Goal: Task Accomplishment & Management: Use online tool/utility

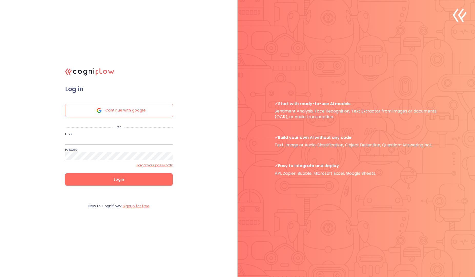
type input "[EMAIL_ADDRESS]"
drag, startPoint x: 104, startPoint y: 143, endPoint x: 48, endPoint y: 144, distance: 56.7
click at [48, 144] on div ".cls-1{fill:#141624;}.cls-2{fill:#eb5e60;}.cls-3{fill:none;stroke:#eb5e60;strok…" at bounding box center [237, 138] width 475 height 277
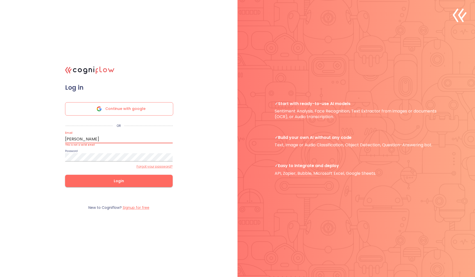
type input "[PERSON_NAME][EMAIL_ADDRESS]"
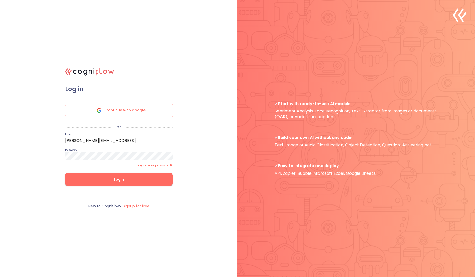
click at [65, 173] on button "Login" at bounding box center [119, 179] width 108 height 12
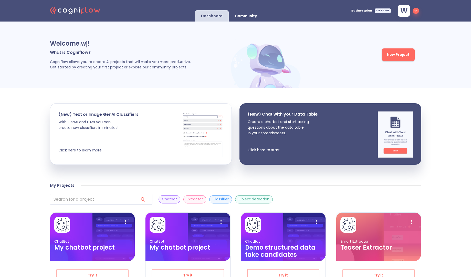
click at [28, 66] on div "Welcome, wj ! What is Cogniflow? Cogniflow allows you to create AI projects tha…" at bounding box center [235, 55] width 471 height 66
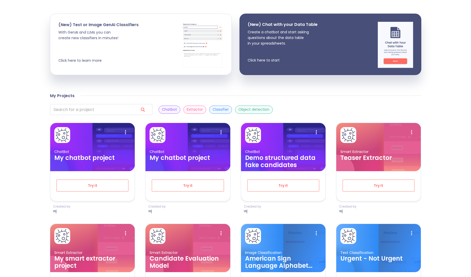
scroll to position [92, 0]
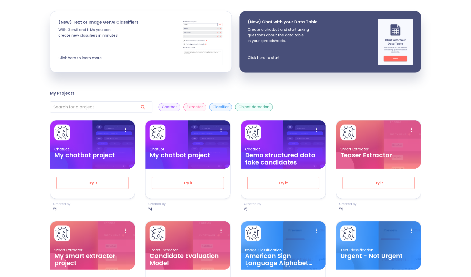
click at [28, 66] on div "Welcome, wj ! What is Cogniflow? Cogniflow allows you to create AI projects tha…" at bounding box center [235, 170] width 471 height 483
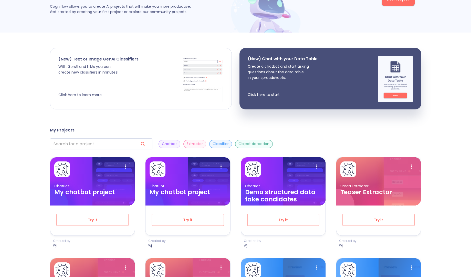
scroll to position [0, 0]
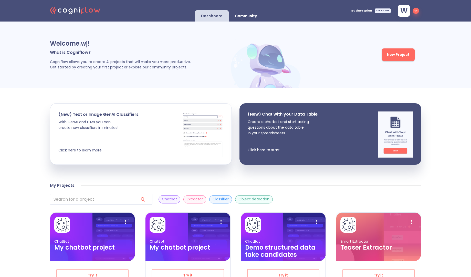
click at [394, 56] on span "New Project" at bounding box center [398, 55] width 23 height 6
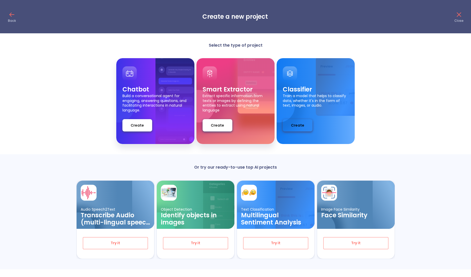
click at [299, 123] on span "Create" at bounding box center [297, 125] width 13 height 6
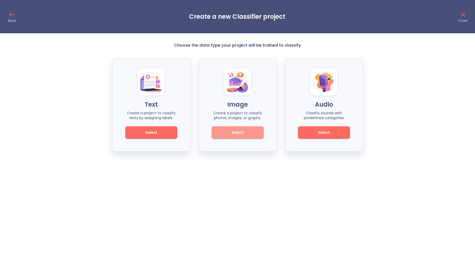
click at [229, 131] on span "Select" at bounding box center [237, 132] width 35 height 6
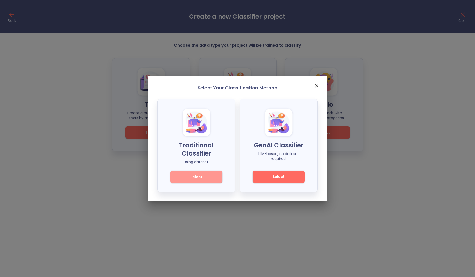
click at [193, 174] on span "Select" at bounding box center [196, 177] width 35 height 6
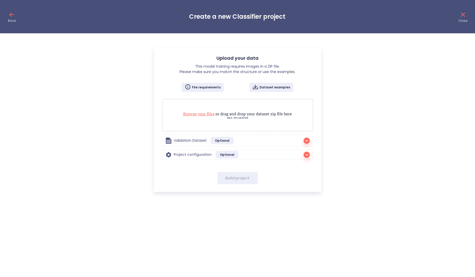
checkbox input "false"
radio input "true"
click at [243, 115] on p "Browse your files or drag and drop your dataset zip file here" at bounding box center [238, 114] width 140 height 6
click at [205, 114] on span "Browse your files" at bounding box center [198, 114] width 31 height 6
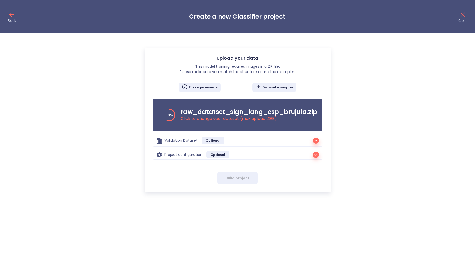
click at [313, 155] on icon "button" at bounding box center [316, 155] width 6 height 6
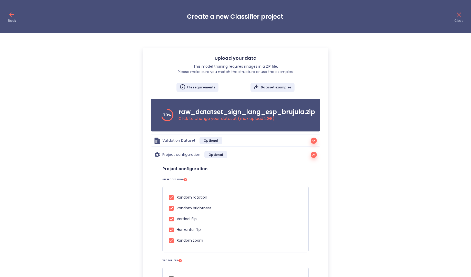
click at [377, 159] on div "Upload your data This model training requires images in a ZIP file. Please make…" at bounding box center [235, 271] width 471 height 457
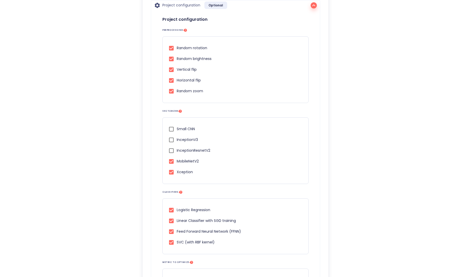
scroll to position [154, 0]
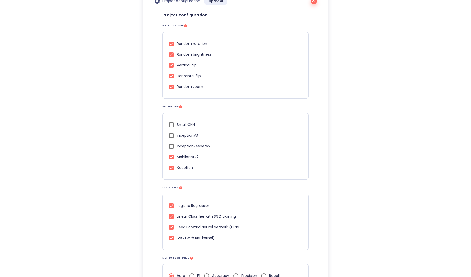
click at [195, 44] on span "Random rotation" at bounding box center [192, 43] width 31 height 5
click at [177, 44] on input "Random rotation" at bounding box center [171, 43] width 11 height 11
checkbox input "false"
click at [191, 65] on span "Vertical flip" at bounding box center [187, 65] width 20 height 5
click at [177, 65] on input "Vertical flip" at bounding box center [171, 65] width 11 height 11
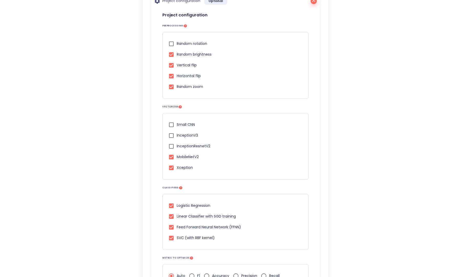
checkbox input "false"
click at [191, 77] on span "Horizontal flip" at bounding box center [189, 75] width 24 height 5
click at [177, 77] on input "Horizontal flip" at bounding box center [171, 76] width 11 height 11
click at [187, 77] on span "Horizontal flip" at bounding box center [189, 75] width 24 height 5
click at [177, 77] on input "Horizontal flip" at bounding box center [171, 76] width 11 height 11
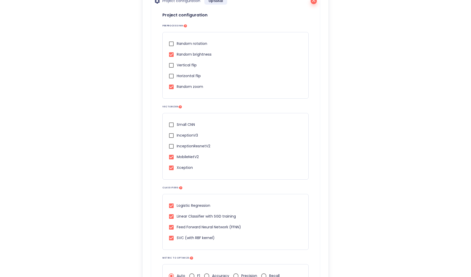
checkbox input "true"
click at [173, 146] on input "InceptionResnetV2" at bounding box center [171, 146] width 11 height 11
checkbox input "true"
click at [173, 136] on input "InceptionV3" at bounding box center [171, 135] width 11 height 11
checkbox input "true"
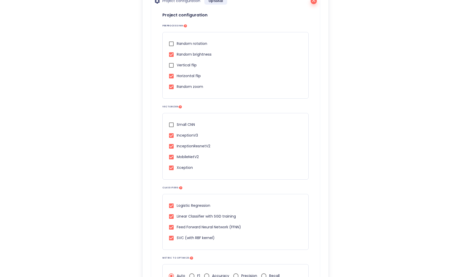
click at [372, 193] on div "Upload your data This model training requires images in a ZIP file. Please make…" at bounding box center [235, 117] width 471 height 457
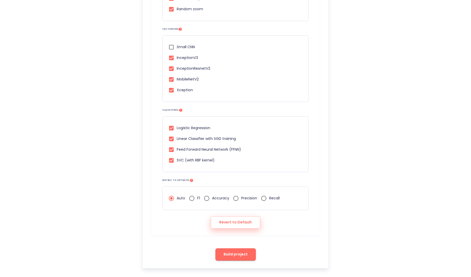
scroll to position [232, 0]
click at [239, 256] on span "Build project" at bounding box center [236, 254] width 24 height 6
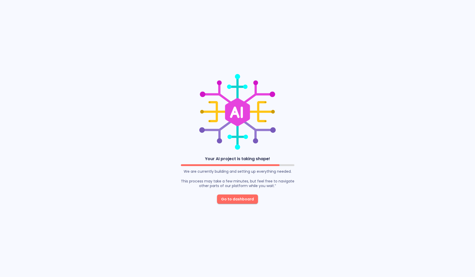
click at [233, 201] on span "Go to dashboard" at bounding box center [237, 199] width 33 height 6
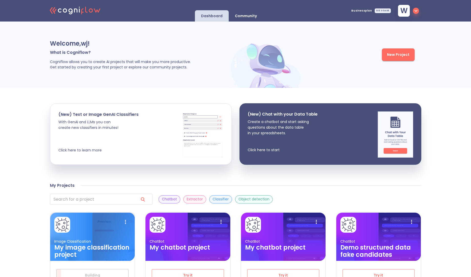
click at [101, 251] on h3 "My image classification project" at bounding box center [92, 251] width 76 height 14
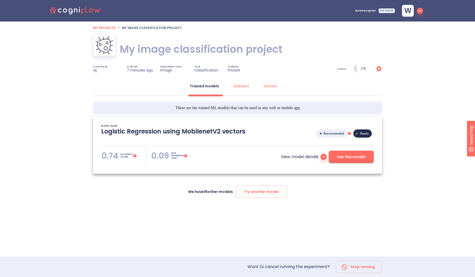
type textarea "[2025/09/16 09:09:18]- Starting with download required files from shared storag…"
click at [251, 191] on span "Try another model" at bounding box center [261, 192] width 35 height 6
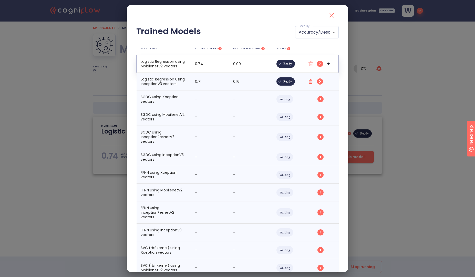
click at [317, 64] on circle "simple table" at bounding box center [320, 64] width 6 height 6
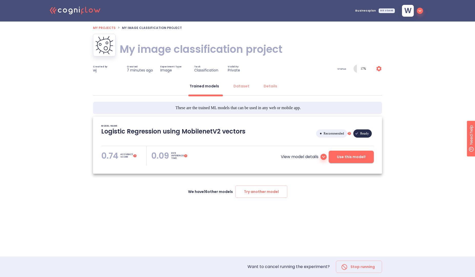
click at [323, 157] on icon at bounding box center [324, 157] width 6 height 6
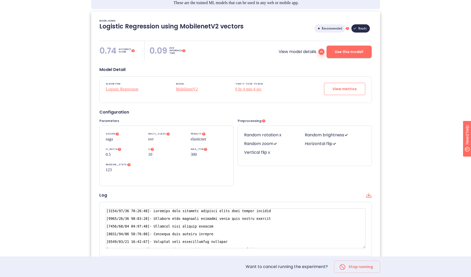
scroll to position [103, 0]
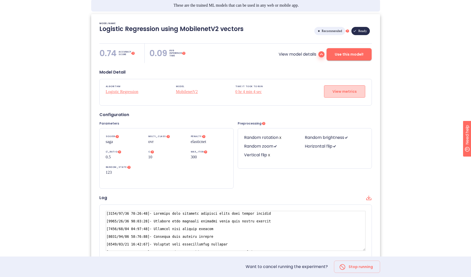
click at [339, 91] on span "View metrics" at bounding box center [345, 91] width 24 height 6
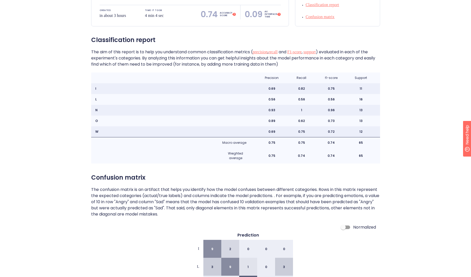
scroll to position [92, 0]
drag, startPoint x: 268, startPoint y: 100, endPoint x: 400, endPoint y: 104, distance: 132.6
click at [371, 99] on div "0.56 0.56 0.56 16" at bounding box center [316, 99] width 127 height 11
click at [427, 116] on div ".cls-1{fill:#141624;}.cls-2{fill:#eb5e60;}.cls-3{fill:none;stroke:#eb5e60;strok…" at bounding box center [235, 129] width 471 height 443
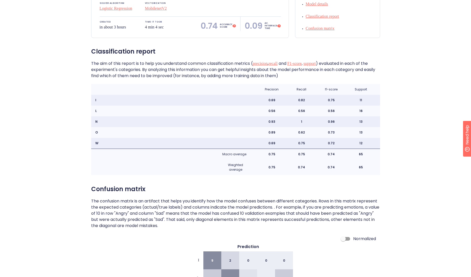
scroll to position [72, 0]
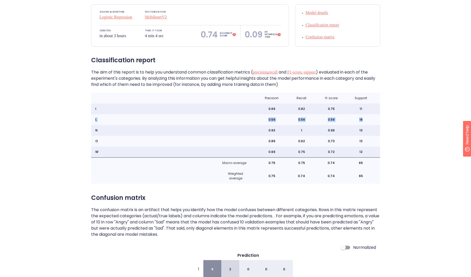
drag, startPoint x: 94, startPoint y: 120, endPoint x: 354, endPoint y: 122, distance: 260.5
click at [354, 122] on div "L 0.56 0.56 0.56 16" at bounding box center [235, 119] width 289 height 11
click at [426, 128] on div ".cls-1{fill:#141624;}.cls-2{fill:#eb5e60;}.cls-3{fill:none;stroke:#eb5e60;strok…" at bounding box center [235, 149] width 471 height 443
drag, startPoint x: 269, startPoint y: 121, endPoint x: 388, endPoint y: 137, distance: 120.1
click at [318, 124] on div "0.56 0.56 0.56 16" at bounding box center [316, 119] width 127 height 11
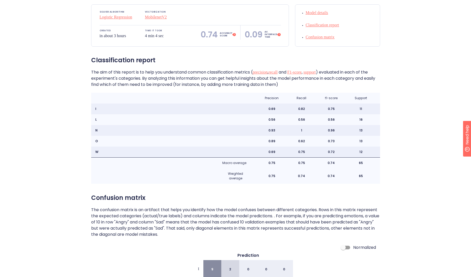
click at [394, 138] on div ".cls-1{fill:#141624;}.cls-2{fill:#eb5e60;}.cls-3{fill:none;stroke:#eb5e60;strok…" at bounding box center [235, 149] width 471 height 443
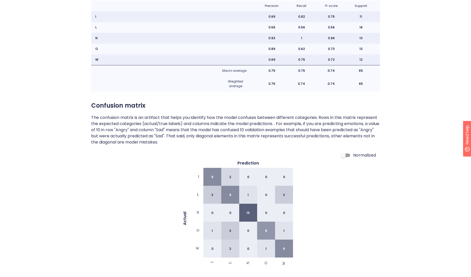
scroll to position [166, 0]
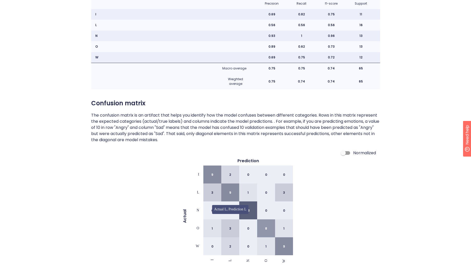
drag, startPoint x: 229, startPoint y: 194, endPoint x: 232, endPoint y: 193, distance: 2.6
click at [232, 193] on div "9" at bounding box center [230, 193] width 18 height 18
click at [355, 210] on div "Actual I L N O W Prediction 9 2 0 0 0 3 9 1 0 3 0 0 13 0 0 1 3 0 8 1 0 2 0 1 9 …" at bounding box center [235, 212] width 289 height 109
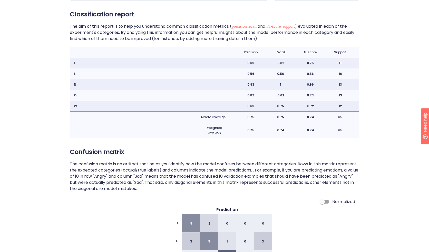
scroll to position [117, 0]
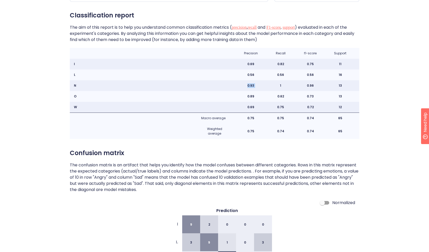
drag, startPoint x: 244, startPoint y: 87, endPoint x: 274, endPoint y: 83, distance: 30.0
click at [274, 83] on div "0.93 1 0.96 13" at bounding box center [295, 85] width 127 height 11
click at [284, 86] on div "1" at bounding box center [281, 85] width 30 height 5
drag, startPoint x: 279, startPoint y: 84, endPoint x: 283, endPoint y: 84, distance: 3.3
click at [283, 84] on div "1" at bounding box center [281, 85] width 30 height 5
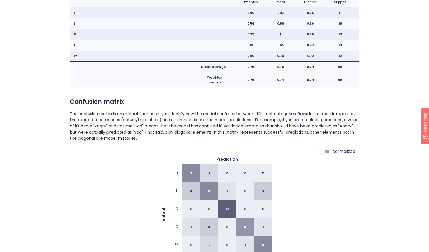
scroll to position [173, 0]
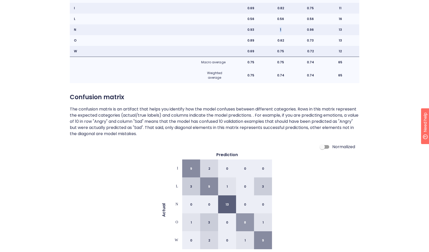
click at [280, 29] on p "1" at bounding box center [280, 29] width 1 height 5
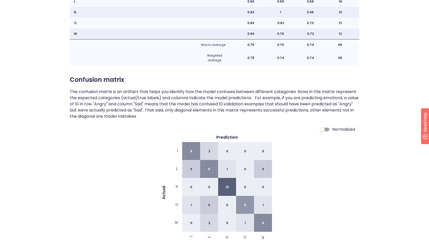
scroll to position [191, 0]
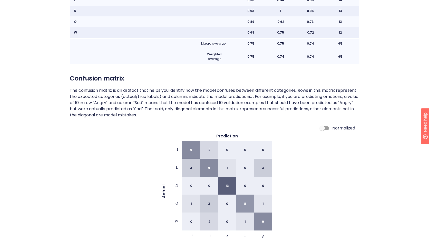
click at [361, 108] on div ".cls-1{fill:#141624;}.cls-2{fill:#eb5e60;}.cls-3{fill:none;stroke:#eb5e60;strok…" at bounding box center [214, 30] width 429 height 443
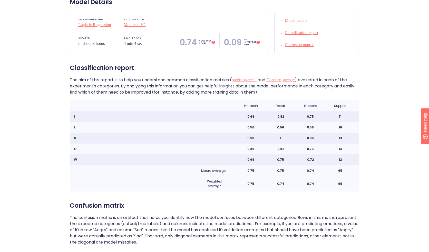
scroll to position [61, 0]
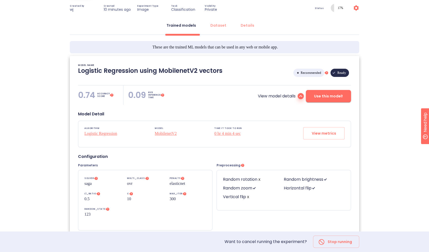
scroll to position [93, 0]
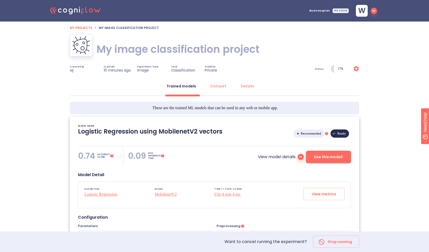
click at [107, 47] on h1 "My image classification project" at bounding box center [177, 49] width 163 height 14
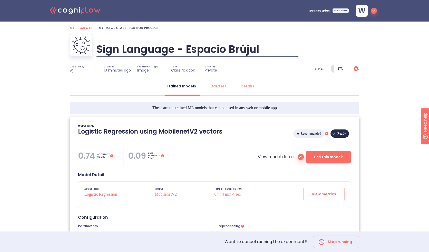
type input "Sign Language - Espacio Brújula"
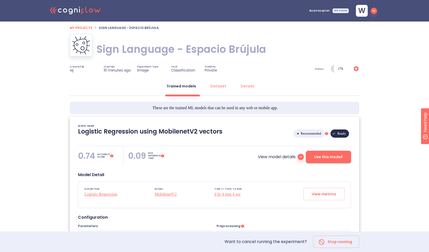
click at [386, 161] on div ".cls-1{fill:#141624;}.cls-2{fill:#eb5e60;}.cls-3{fill:none;stroke:#eb5e60;strok…" at bounding box center [214, 210] width 429 height 421
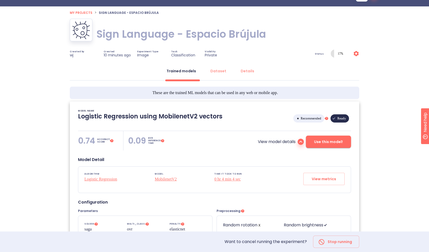
scroll to position [9, 0]
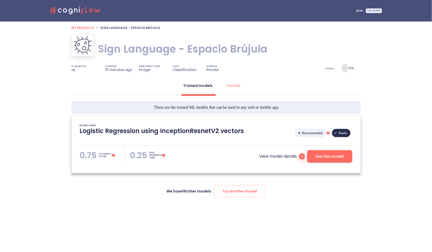
type textarea "[2025/09/16 09:09:16]- Starting with download required files from shared storag…"
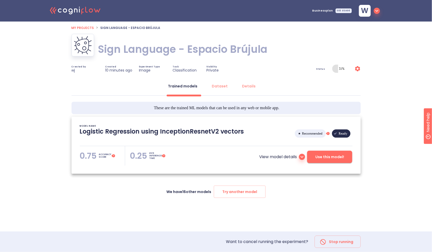
click at [304, 157] on icon at bounding box center [302, 157] width 6 height 6
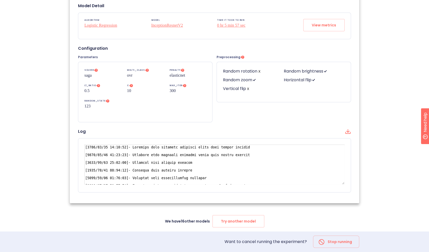
click at [378, 81] on div ".cls-1{fill:#141624;}.cls-2{fill:#eb5e60;}.cls-3{fill:none;stroke:#eb5e60;strok…" at bounding box center [214, 41] width 429 height 421
click at [238, 220] on span "Try another model" at bounding box center [238, 221] width 35 height 6
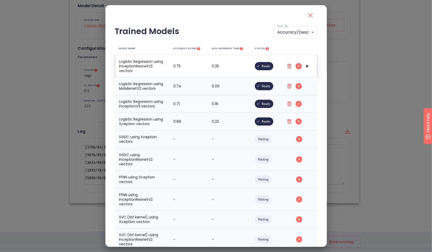
click at [296, 67] on circle "simple table" at bounding box center [299, 66] width 6 height 6
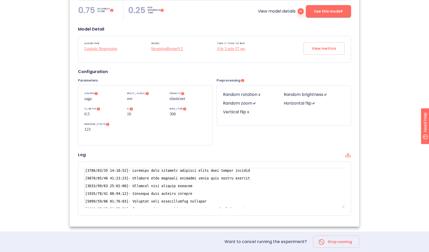
scroll to position [142, 0]
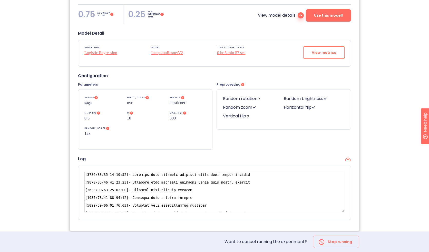
click at [324, 55] on button "View metrics" at bounding box center [323, 52] width 41 height 12
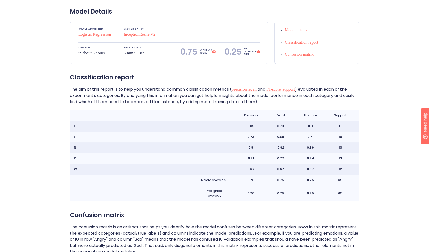
scroll to position [65, 0]
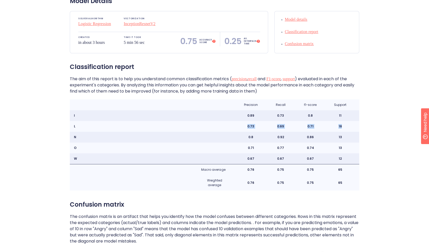
drag, startPoint x: 346, startPoint y: 124, endPoint x: 118, endPoint y: 126, distance: 227.9
click at [118, 126] on div "L 0.73 0.69 0.71 16" at bounding box center [214, 126] width 289 height 11
click at [163, 121] on div "L" at bounding box center [133, 126] width 127 height 11
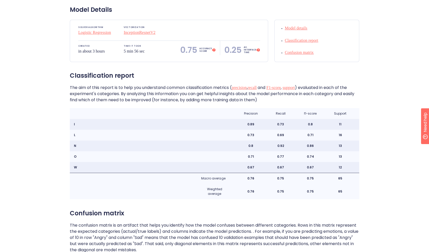
scroll to position [56, 0]
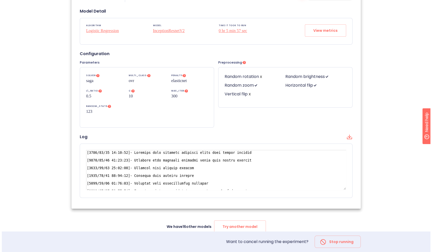
scroll to position [169, 0]
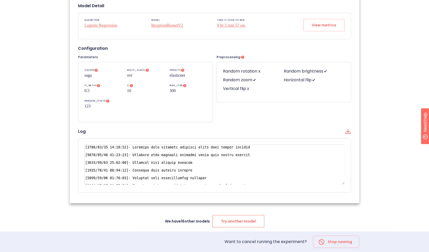
click at [249, 217] on button "Try another model" at bounding box center [238, 221] width 52 height 12
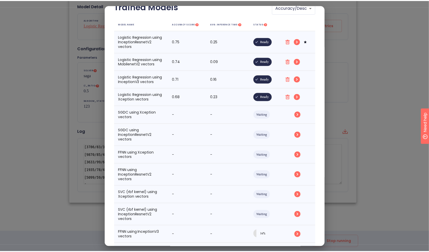
scroll to position [0, 0]
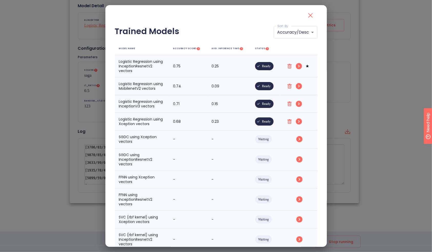
click at [308, 14] on icon "close" at bounding box center [310, 15] width 4 height 4
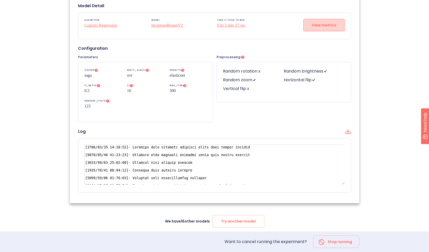
click at [332, 27] on span "View metrics" at bounding box center [323, 25] width 24 height 6
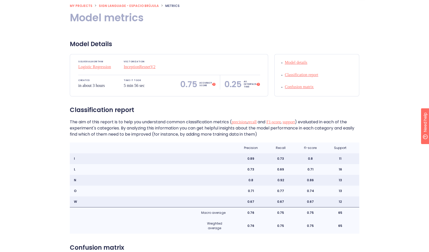
scroll to position [60, 0]
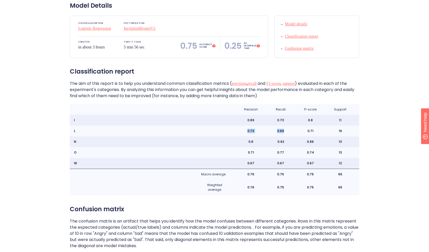
drag, startPoint x: 248, startPoint y: 130, endPoint x: 287, endPoint y: 131, distance: 39.0
click at [287, 131] on div "0.73 0.69 0.71 16" at bounding box center [295, 131] width 127 height 11
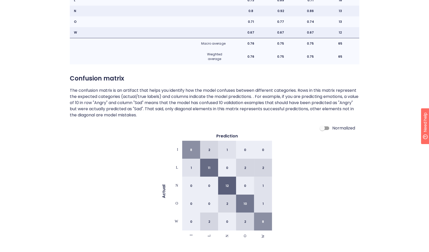
click at [228, 96] on p "The confusion matrix is an artifact that helps you identify how the model confu…" at bounding box center [214, 102] width 289 height 31
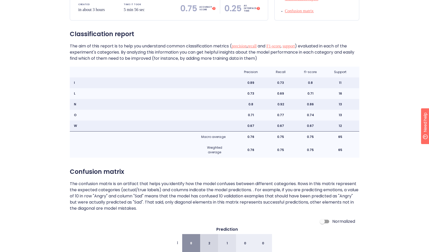
scroll to position [89, 0]
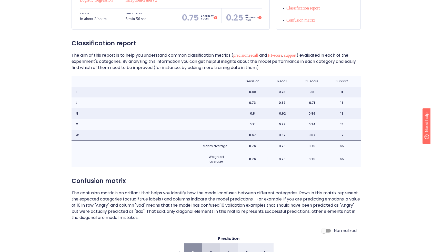
scroll to position [169, 0]
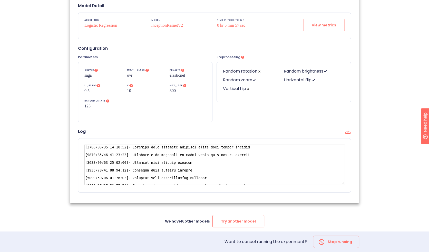
click at [235, 218] on span "Try another model" at bounding box center [238, 221] width 35 height 6
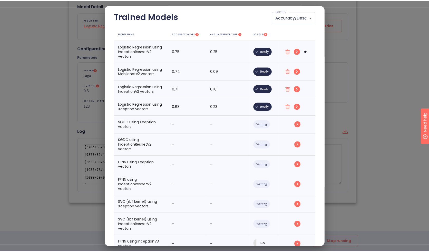
scroll to position [0, 0]
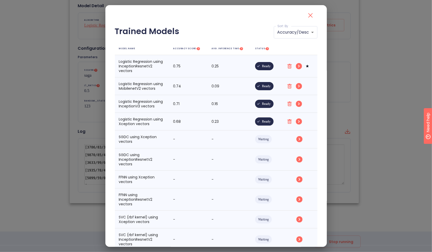
click at [306, 17] on icon "close" at bounding box center [310, 15] width 8 height 8
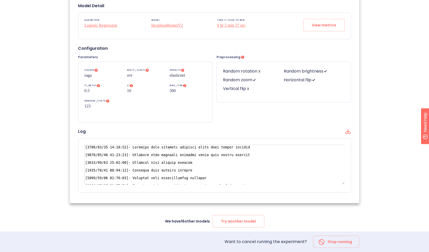
click at [374, 112] on div ".cls-1{fill:#141624;}.cls-2{fill:#eb5e60;}.cls-3{fill:none;stroke:#eb5e60;strok…" at bounding box center [214, 41] width 429 height 421
click at [381, 41] on div ".cls-1{fill:#141624;}.cls-2{fill:#eb5e60;}.cls-3{fill:none;stroke:#eb5e60;strok…" at bounding box center [214, 41] width 429 height 421
click at [387, 58] on div ".cls-1{fill:#141624;}.cls-2{fill:#eb5e60;}.cls-3{fill:none;stroke:#eb5e60;strok…" at bounding box center [214, 41] width 429 height 421
click at [39, 67] on div ".cls-1{fill:#141624;}.cls-2{fill:#eb5e60;}.cls-3{fill:none;stroke:#eb5e60;strok…" at bounding box center [214, 41] width 429 height 421
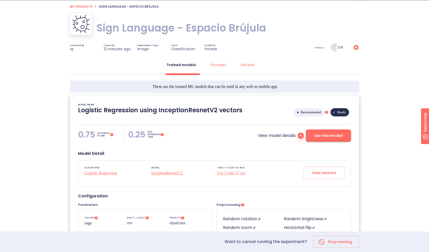
scroll to position [21, 0]
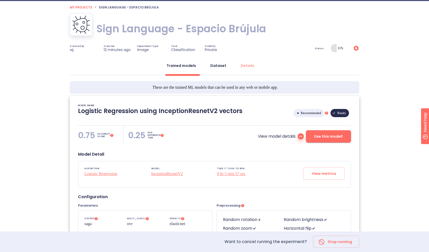
click at [220, 66] on div "Dataset" at bounding box center [218, 65] width 16 height 5
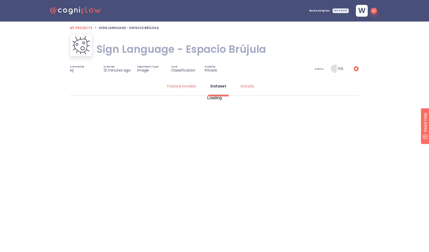
scroll to position [0, 0]
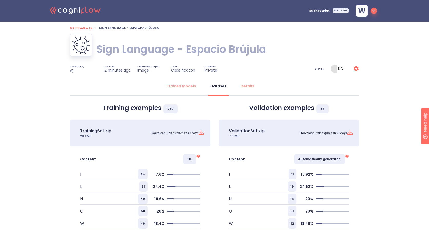
click at [202, 133] on icon at bounding box center [201, 132] width 6 height 6
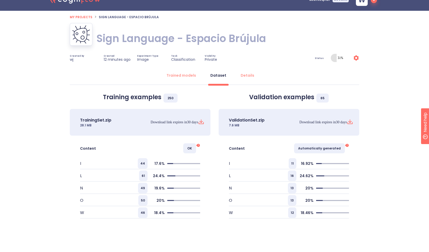
click at [394, 105] on div ".cls-1{fill:#141624;}.cls-2{fill:#eb5e60;}.cls-3{fill:none;stroke:#eb5e60;strok…" at bounding box center [214, 120] width 429 height 263
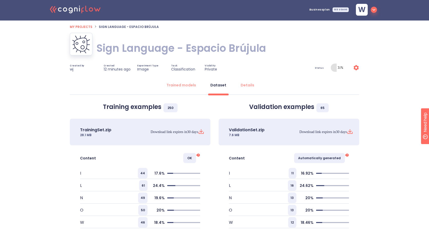
scroll to position [0, 0]
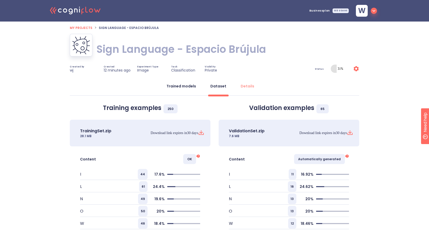
click at [175, 85] on div "Trained models" at bounding box center [180, 86] width 29 height 5
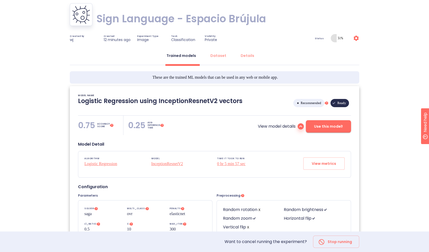
scroll to position [37, 0]
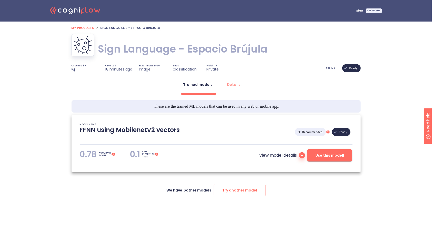
type textarea "[2025/09/16 09:16:57]- Starting with download required files from shared storag…"
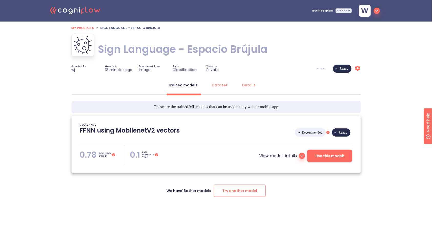
click at [234, 191] on span "Try another model" at bounding box center [239, 191] width 35 height 6
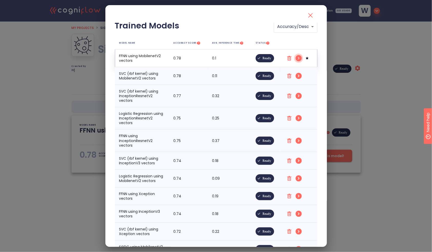
click at [298, 58] on polyline "simple table" at bounding box center [298, 58] width 1 height 2
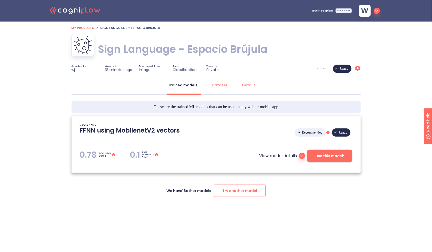
click at [238, 190] on span "Try another model" at bounding box center [239, 191] width 35 height 6
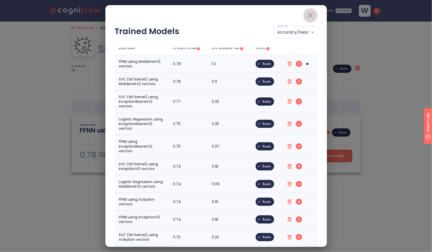
click at [307, 14] on icon "close" at bounding box center [310, 15] width 8 height 8
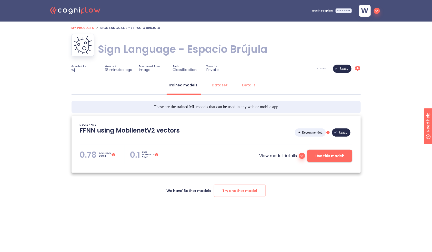
click at [328, 158] on span "Use this model!" at bounding box center [329, 156] width 29 height 6
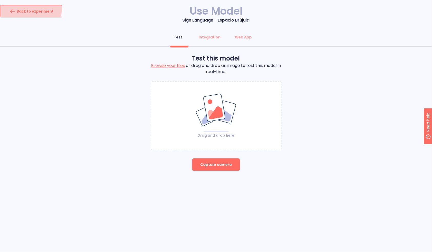
click at [30, 7] on div "Back to experiment" at bounding box center [30, 11] width 45 height 8
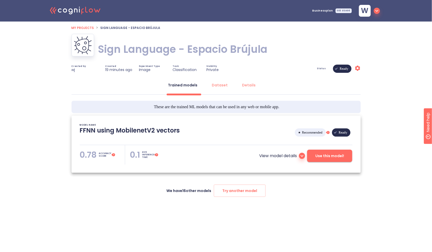
click at [304, 156] on icon at bounding box center [302, 156] width 6 height 6
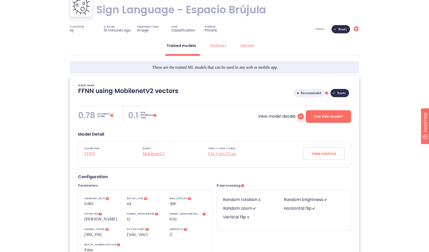
scroll to position [46, 0]
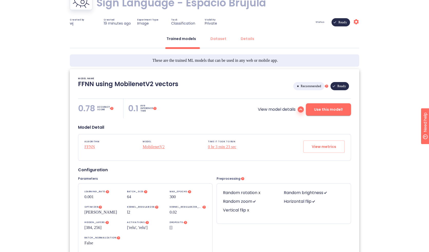
click at [319, 158] on div "ALGORITHM FFNN MODEL MobilenetV2 TIME IT TOOK TO RUN 0 hr 3 min 23 sec View met…" at bounding box center [214, 147] width 272 height 26
click at [318, 150] on button "View metrics" at bounding box center [323, 146] width 41 height 12
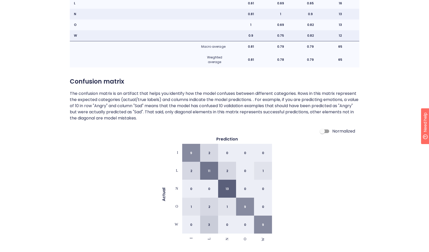
scroll to position [191, 0]
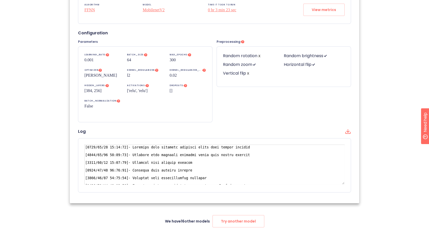
scroll to position [46, 0]
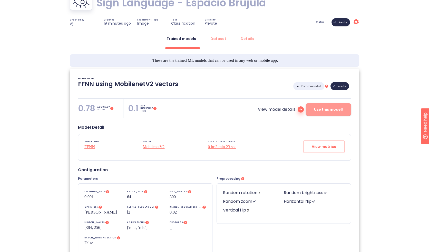
click at [333, 112] on span "Use this model!" at bounding box center [328, 109] width 29 height 6
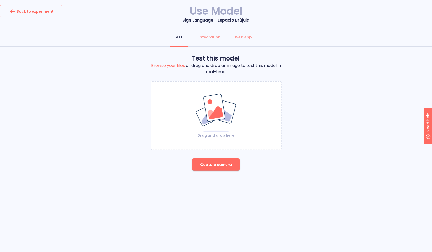
click at [211, 127] on img at bounding box center [216, 112] width 42 height 39
click at [212, 161] on span "Capture camera" at bounding box center [216, 164] width 32 height 6
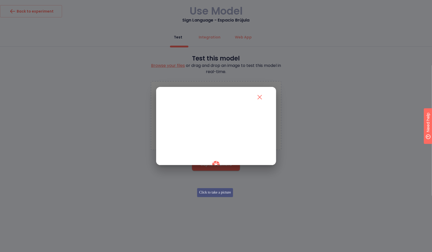
click at [214, 168] on icon "button" at bounding box center [215, 164] width 7 height 7
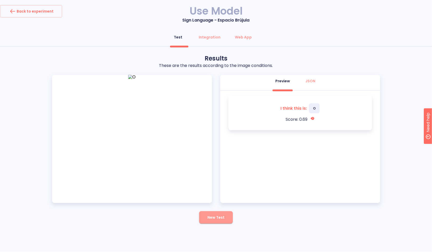
click at [219, 216] on span "New Test" at bounding box center [215, 217] width 17 height 6
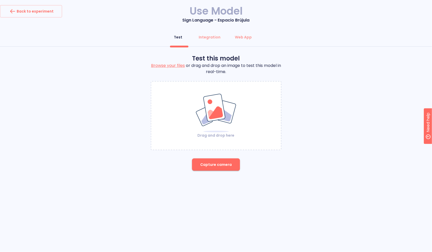
click at [209, 119] on img at bounding box center [216, 112] width 42 height 39
click at [226, 166] on span "Capture camera" at bounding box center [216, 164] width 32 height 6
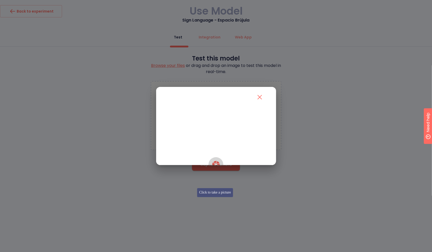
click at [218, 168] on icon "button" at bounding box center [215, 164] width 7 height 7
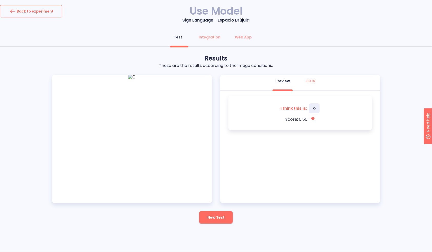
click at [26, 14] on div "Back to experiment" at bounding box center [30, 11] width 45 height 8
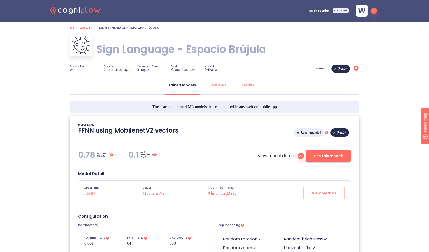
click at [81, 28] on span "My projects" at bounding box center [81, 28] width 23 height 4
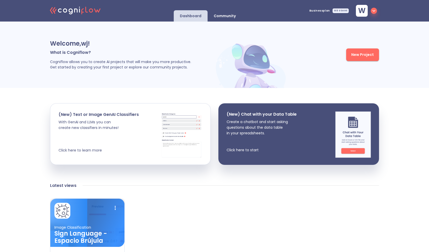
click at [107, 230] on h3 "Sign Language - Espacio Brújula" at bounding box center [87, 237] width 66 height 14
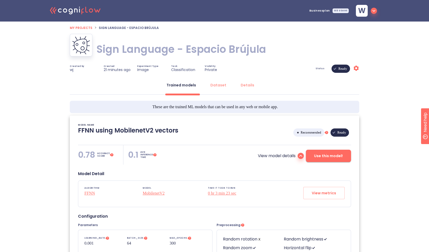
type textarea "[2025/09/16 09:16:57]- Starting with download required files from shared storag…"
click at [300, 158] on icon at bounding box center [300, 156] width 6 height 6
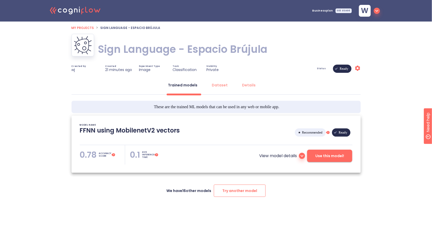
click at [237, 193] on span "Try another model" at bounding box center [239, 191] width 35 height 6
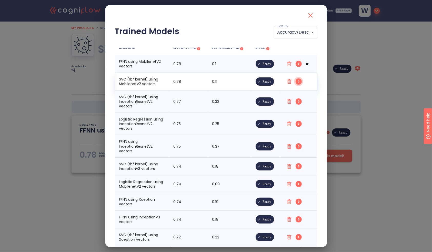
click at [298, 81] on polyline "simple table" at bounding box center [298, 81] width 1 height 2
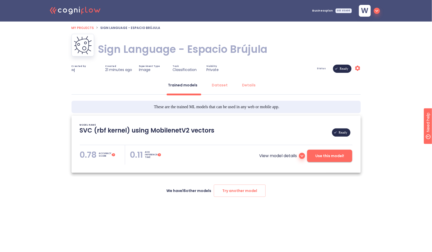
type textarea "[2025/09/16 09:16:55]- Starting with download required files from shared storag…"
click at [301, 157] on icon at bounding box center [302, 156] width 6 height 6
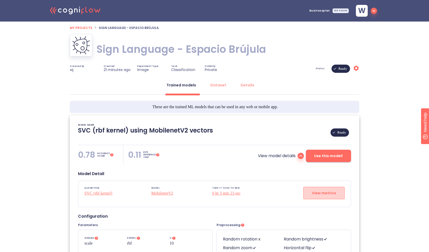
click at [326, 195] on span "View metrics" at bounding box center [323, 193] width 24 height 6
click at [326, 154] on span "Use this model!" at bounding box center [328, 156] width 29 height 6
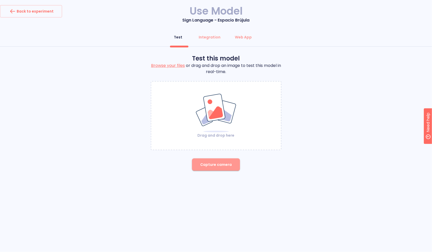
click at [223, 164] on span "Capture camera" at bounding box center [216, 164] width 32 height 6
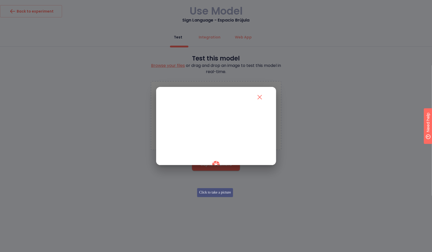
click at [216, 169] on icon "button" at bounding box center [215, 164] width 9 height 9
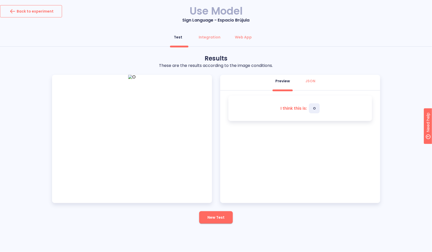
click at [23, 12] on div "Back to experiment" at bounding box center [30, 11] width 45 height 8
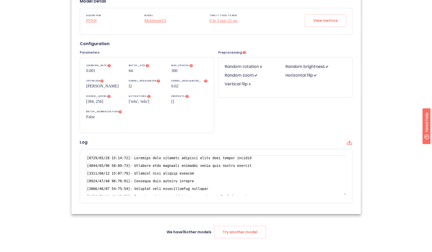
scroll to position [184, 0]
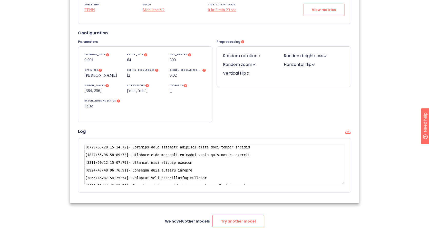
click at [229, 226] on button "Try another model" at bounding box center [238, 221] width 52 height 12
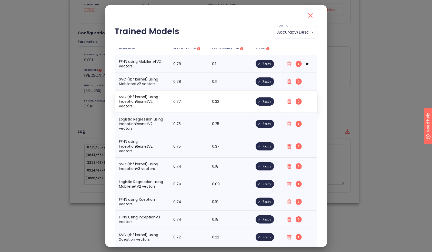
click at [296, 103] on circle "simple table" at bounding box center [299, 101] width 6 height 6
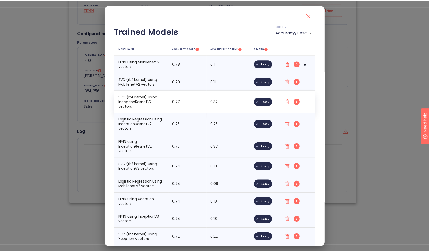
scroll to position [154, 0]
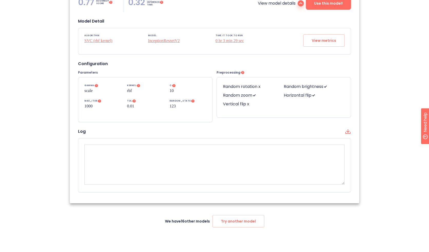
type textarea "[2025/09/16 09:17:48]- Starting with download required files from shared storag…"
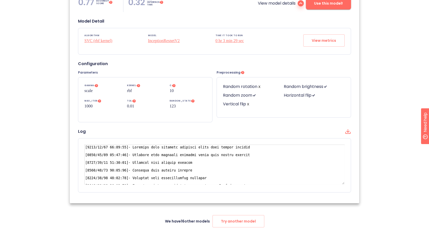
click at [328, 6] on button "Use this model!" at bounding box center [328, 3] width 45 height 12
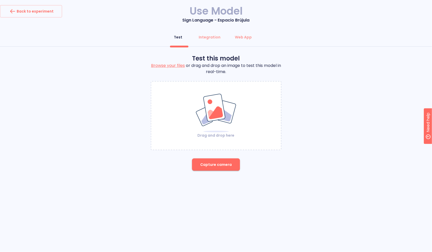
click at [230, 114] on img at bounding box center [216, 112] width 42 height 39
click at [208, 166] on span "Capture camera" at bounding box center [216, 164] width 32 height 6
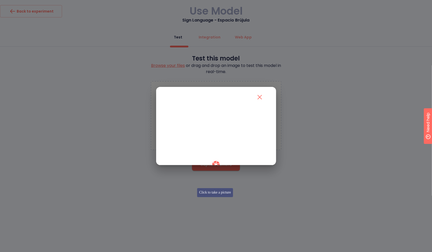
click at [215, 169] on icon "button" at bounding box center [215, 164] width 9 height 9
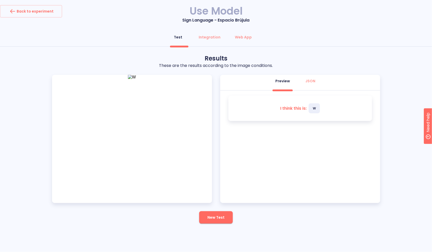
click at [225, 216] on button "New Test" at bounding box center [216, 217] width 34 height 12
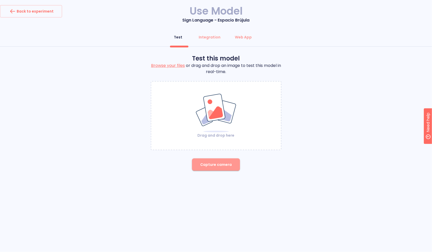
click at [224, 164] on span "Capture camera" at bounding box center [216, 164] width 32 height 6
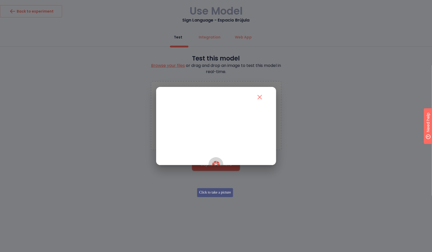
click at [214, 168] on icon "button" at bounding box center [215, 164] width 7 height 7
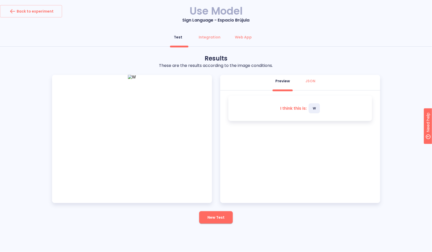
click at [209, 211] on button "New Test" at bounding box center [216, 217] width 34 height 12
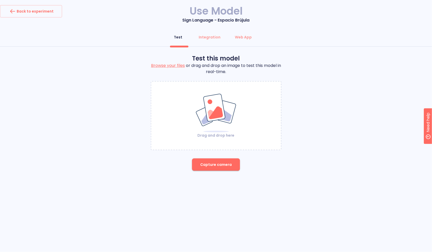
click at [223, 130] on img at bounding box center [216, 112] width 42 height 39
click at [221, 160] on button "Capture camera" at bounding box center [216, 164] width 48 height 12
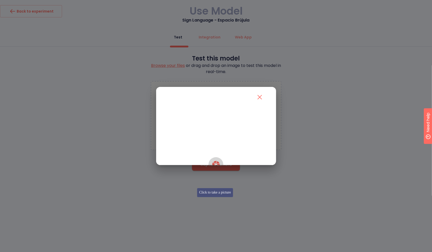
click at [214, 168] on icon "button" at bounding box center [215, 164] width 7 height 7
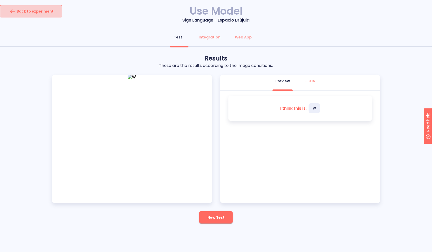
click at [39, 13] on div "Back to experiment" at bounding box center [30, 11] width 45 height 8
